Goal: Entertainment & Leisure: Consume media (video, audio)

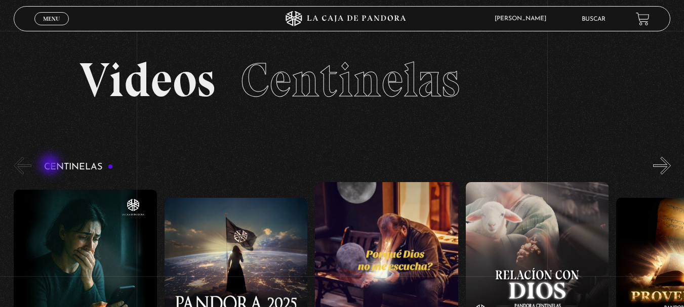
click at [51, 166] on h3 "Centinelas" at bounding box center [78, 168] width 69 height 10
click at [26, 167] on button "«" at bounding box center [23, 166] width 18 height 18
click at [58, 16] on span "Menu" at bounding box center [51, 19] width 17 height 6
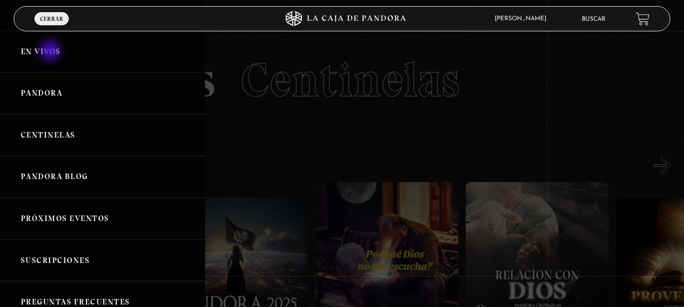
click at [51, 52] on link "En vivos" at bounding box center [102, 52] width 205 height 42
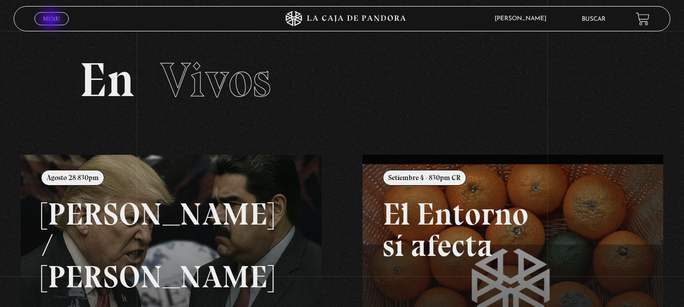
click at [52, 20] on span "Menu" at bounding box center [51, 19] width 17 height 6
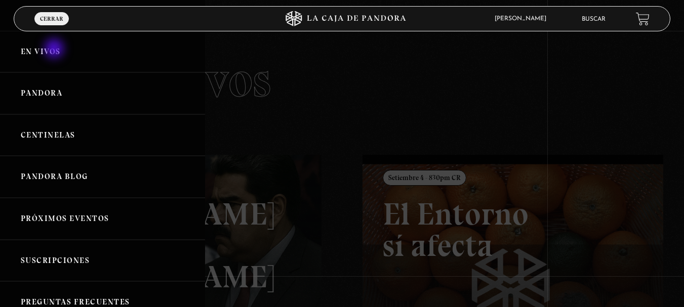
click at [55, 50] on link "En vivos" at bounding box center [102, 52] width 205 height 42
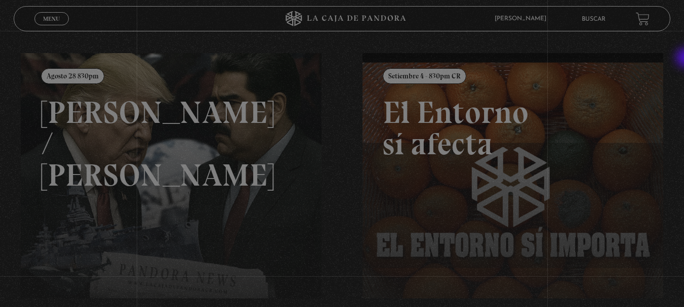
scroll to position [130, 0]
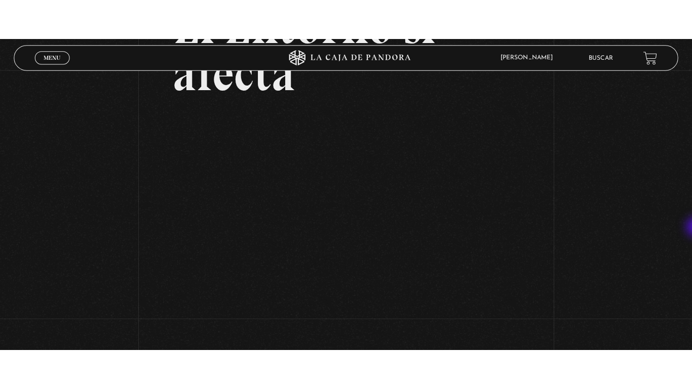
scroll to position [118, 0]
